Goal: Check status: Check status

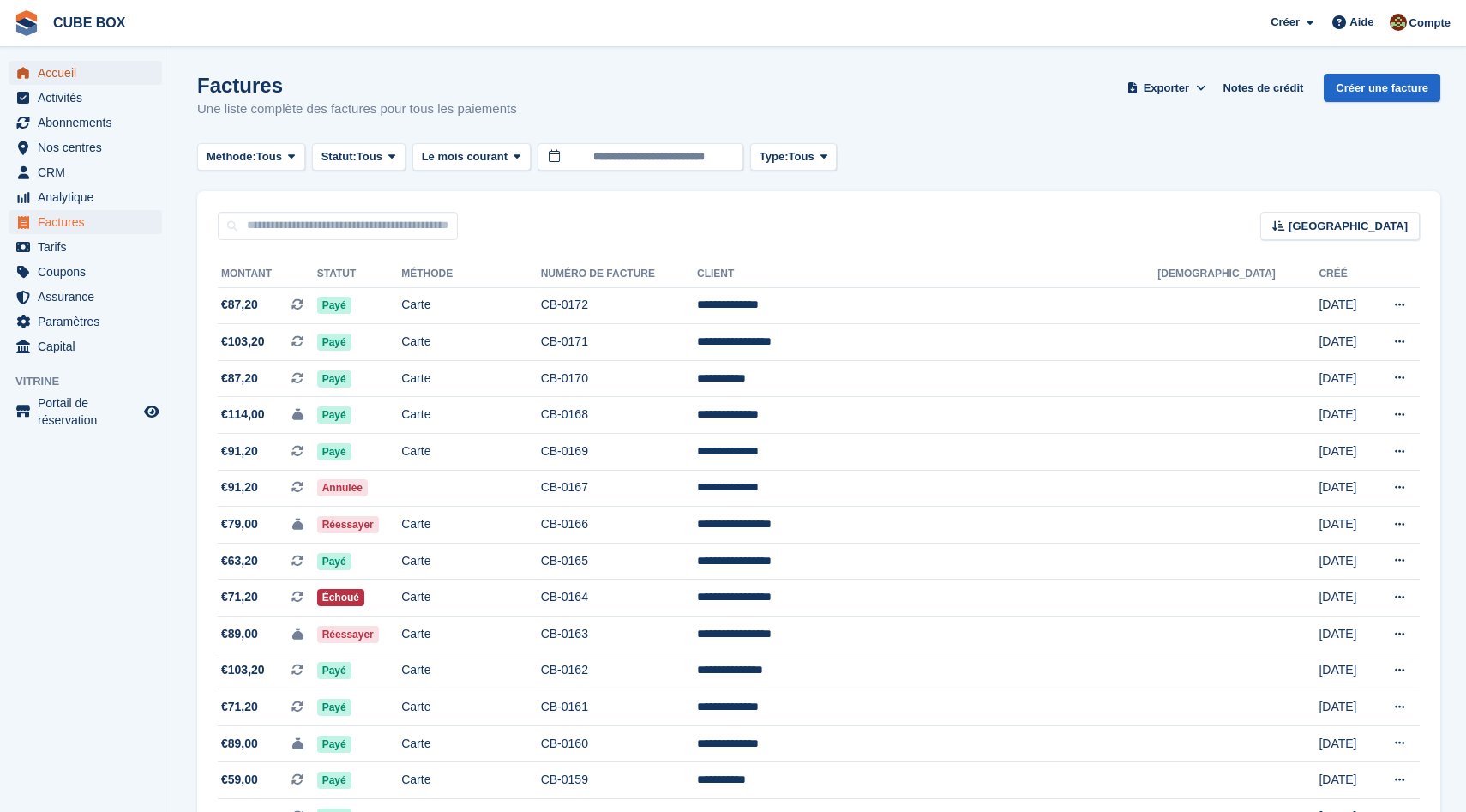
click at [45, 78] on span "Accueil" at bounding box center [89, 72] width 103 height 24
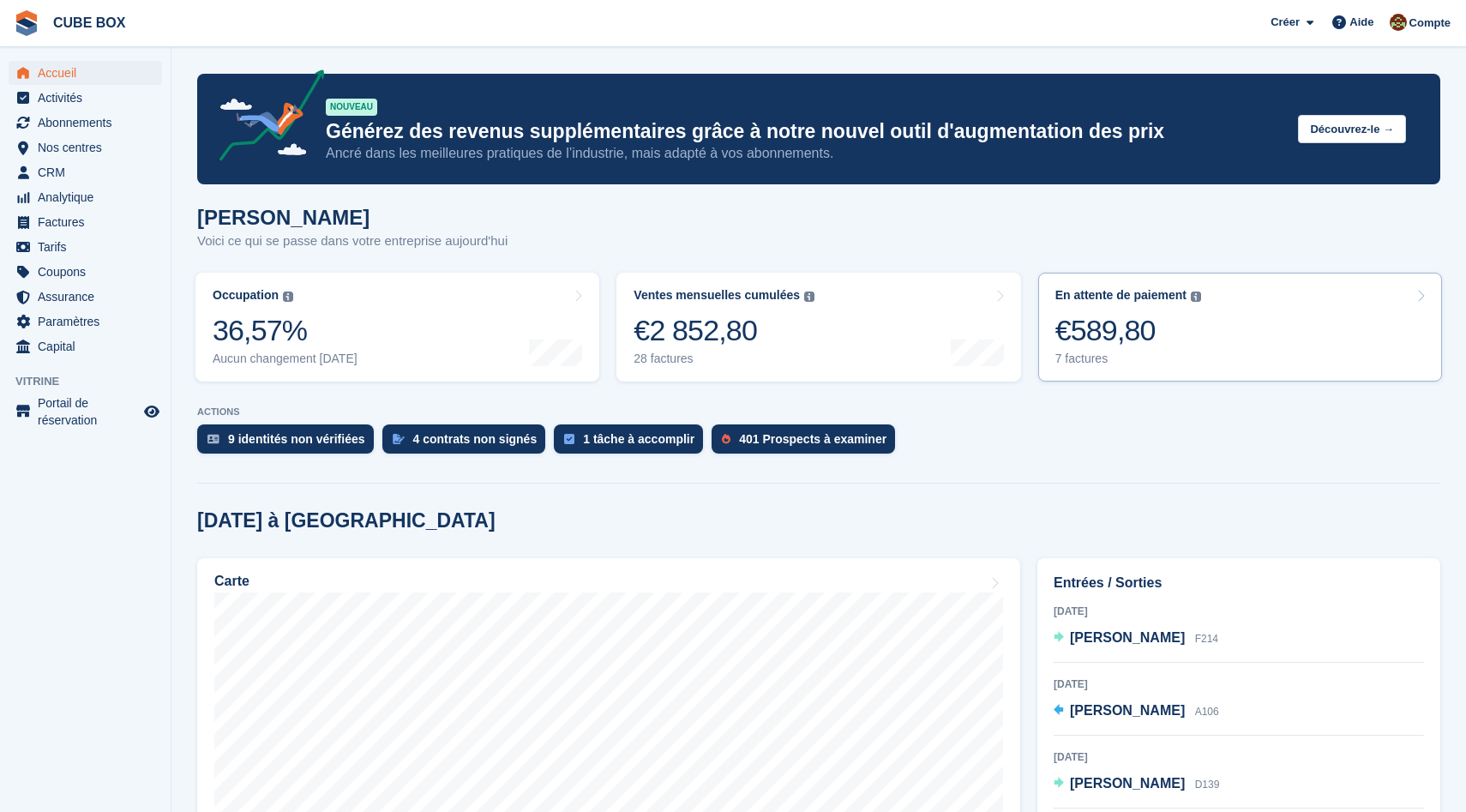
click at [1221, 322] on link "En attente de paiement Le solde total impayé sur toutes les factures ouvertes. …" at bounding box center [1239, 327] width 404 height 109
